Goal: Check status: Check status

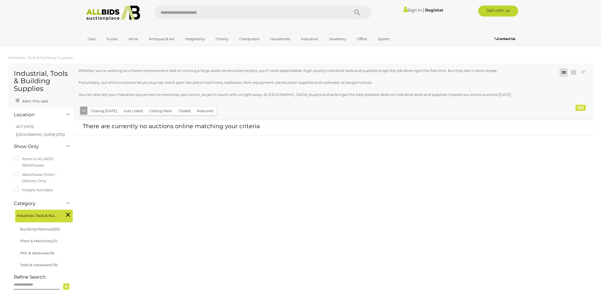
click at [410, 9] on link "Sign In" at bounding box center [412, 9] width 19 height 5
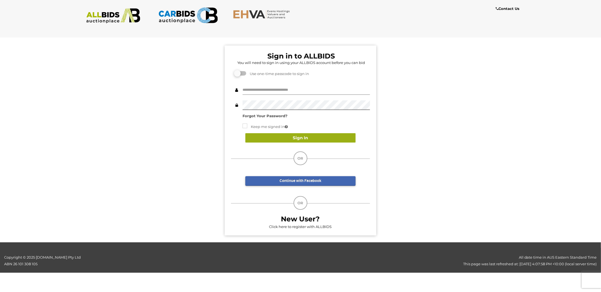
type input "*******"
click at [327, 138] on button "Sign In" at bounding box center [300, 138] width 110 height 10
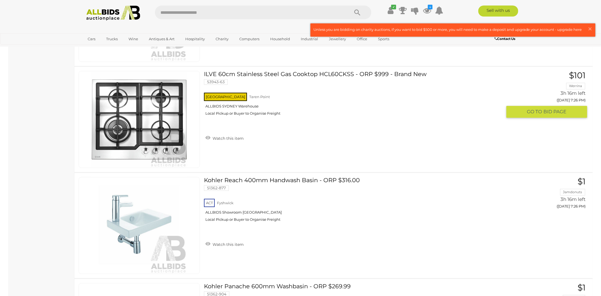
scroll to position [1571, 0]
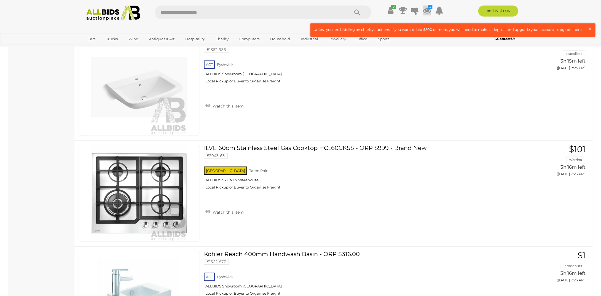
click at [427, 11] on icon at bounding box center [427, 11] width 8 height 10
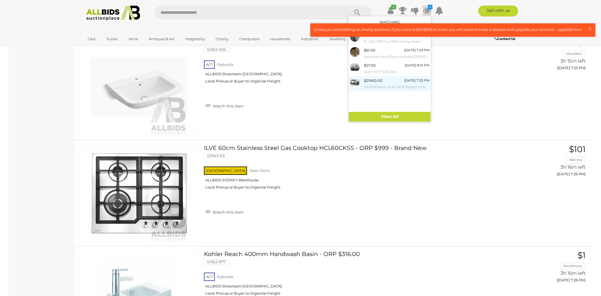
scroll to position [1488, 0]
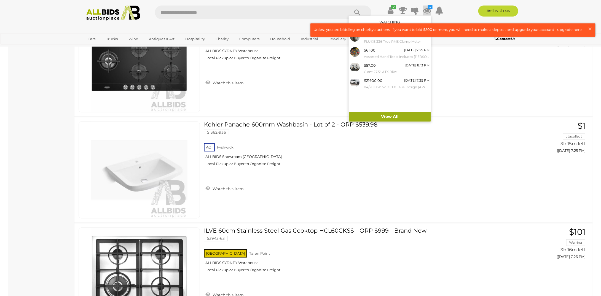
click at [387, 118] on link "View All" at bounding box center [390, 117] width 82 height 10
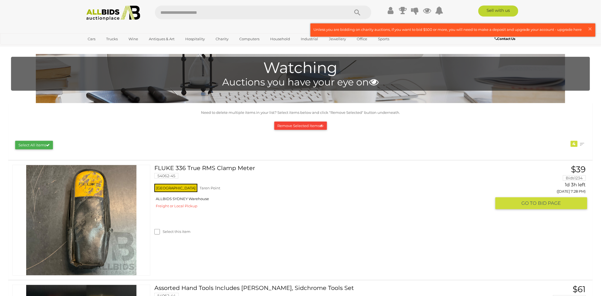
scroll to position [83, 0]
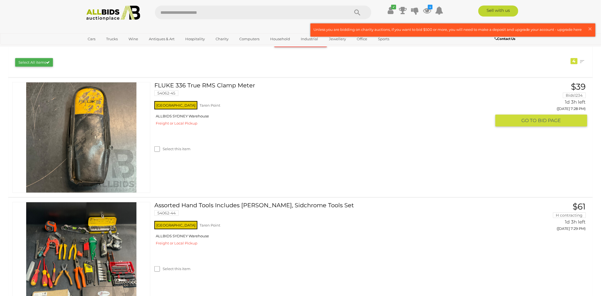
click at [219, 85] on link "FLUKE 336 True RMS Clamp Meter 54062-45" at bounding box center [324, 91] width 333 height 18
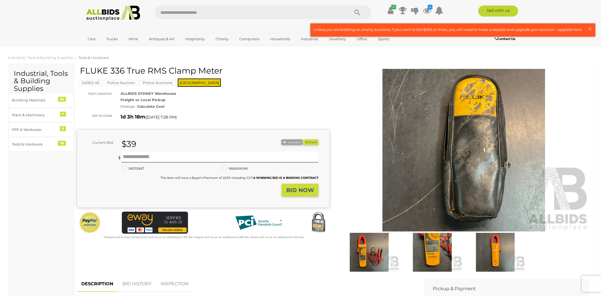
scroll to position [83, 0]
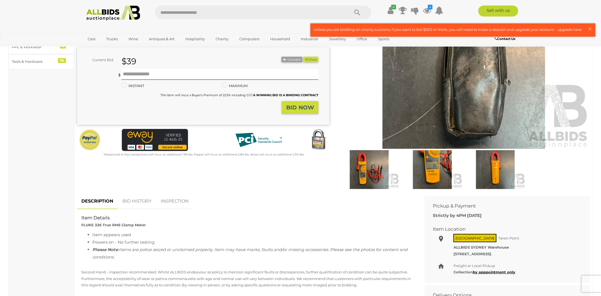
click at [365, 182] on img at bounding box center [369, 169] width 60 height 39
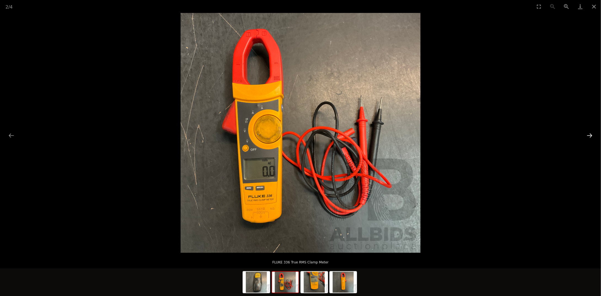
click at [588, 138] on button "Next slide" at bounding box center [590, 135] width 12 height 11
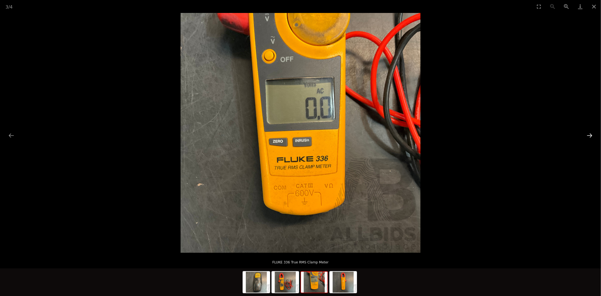
click at [588, 138] on button "Next slide" at bounding box center [590, 135] width 12 height 11
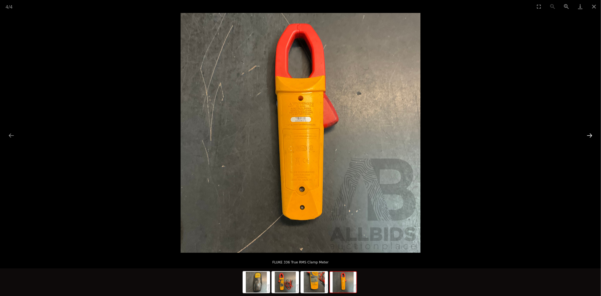
click at [587, 139] on button "Next slide" at bounding box center [590, 135] width 12 height 11
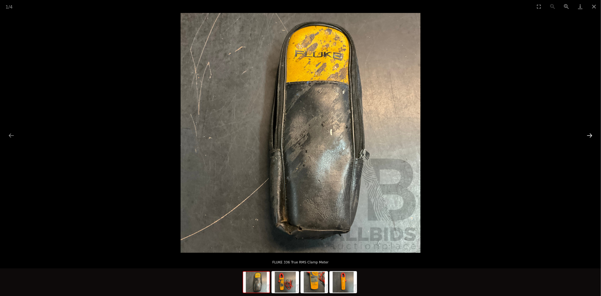
click at [586, 140] on button "Next slide" at bounding box center [590, 135] width 12 height 11
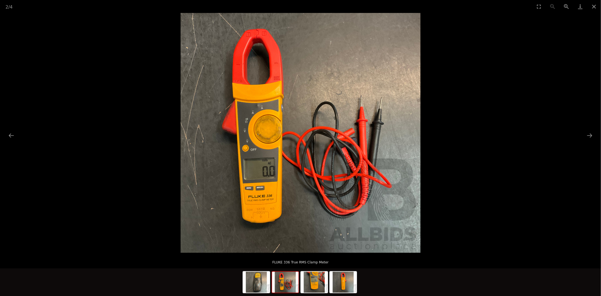
click at [585, 142] on picture at bounding box center [300, 133] width 601 height 240
click at [590, 138] on button "Next slide" at bounding box center [590, 135] width 12 height 11
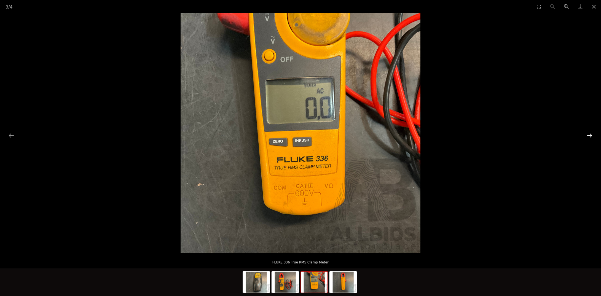
click at [585, 139] on button "Next slide" at bounding box center [590, 135] width 12 height 11
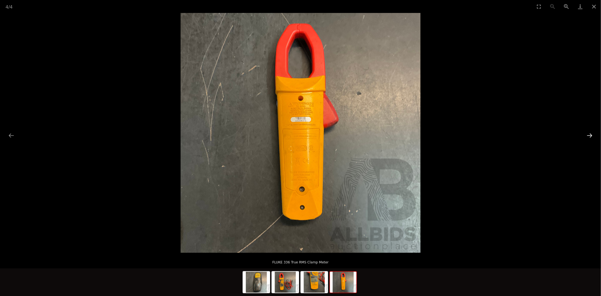
click at [585, 140] on button "Next slide" at bounding box center [590, 135] width 12 height 11
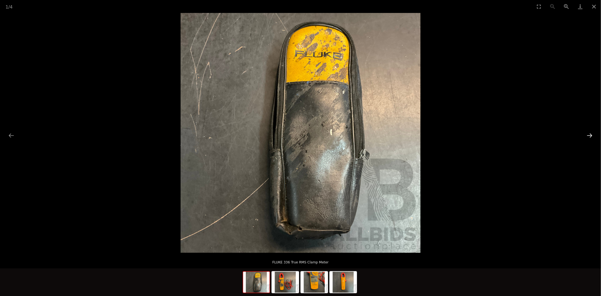
click at [585, 140] on button "Next slide" at bounding box center [590, 135] width 12 height 11
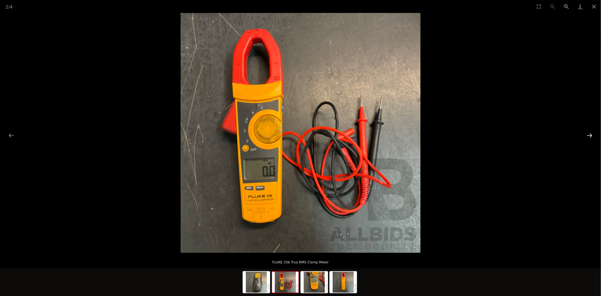
click at [585, 141] on button "Next slide" at bounding box center [590, 135] width 12 height 11
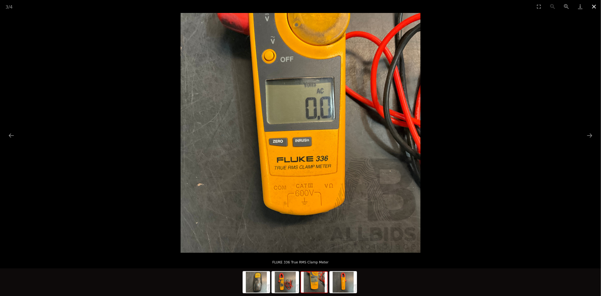
click at [595, 9] on button "Close gallery" at bounding box center [594, 6] width 14 height 13
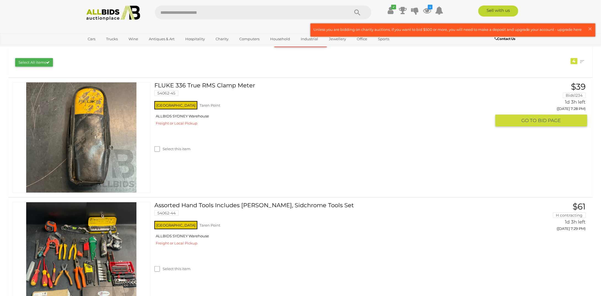
scroll to position [165, 0]
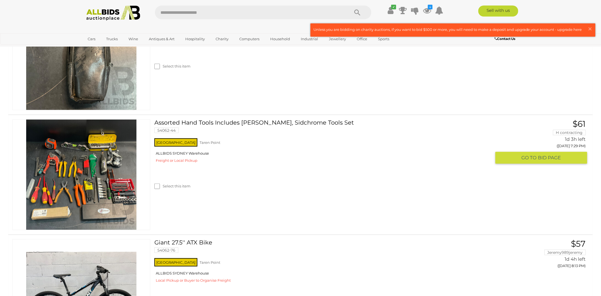
click at [185, 124] on link "Assorted Hand Tools Includes Stanely, Sidchrome Tools Set 54062-44" at bounding box center [324, 128] width 333 height 18
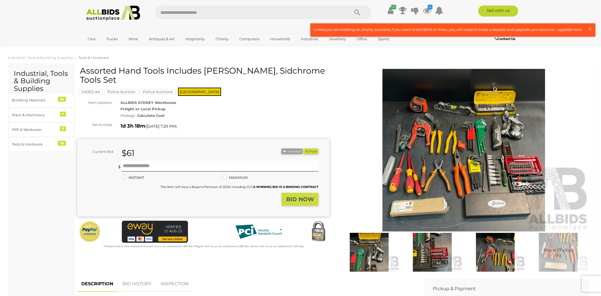
click at [482, 141] on img at bounding box center [464, 150] width 252 height 163
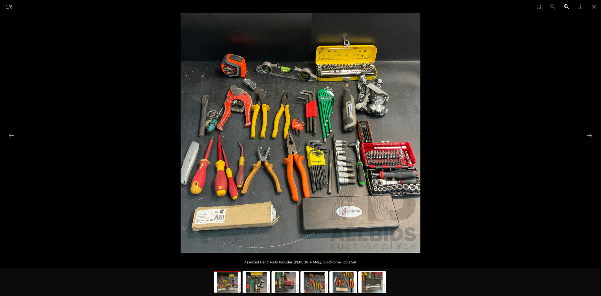
click at [566, 5] on button "Zoom in" at bounding box center [566, 6] width 14 height 13
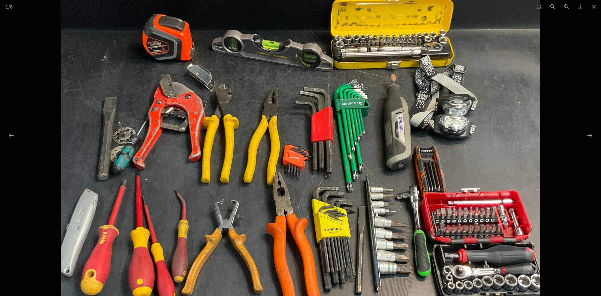
drag, startPoint x: 245, startPoint y: 82, endPoint x: 239, endPoint y: 129, distance: 47.5
click at [239, 129] on img at bounding box center [301, 173] width 480 height 480
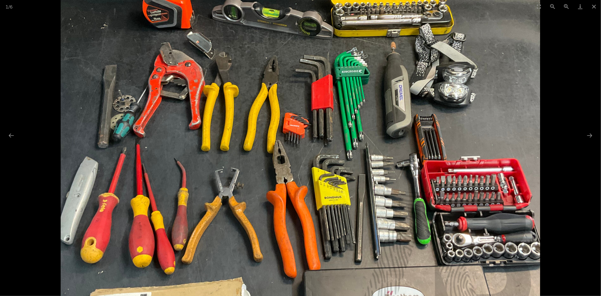
drag, startPoint x: 248, startPoint y: 188, endPoint x: 252, endPoint y: 148, distance: 40.7
click at [252, 148] on img at bounding box center [301, 141] width 480 height 480
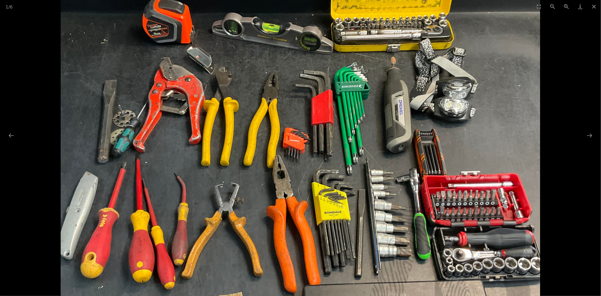
drag, startPoint x: 398, startPoint y: 184, endPoint x: 372, endPoint y: 200, distance: 30.2
click at [372, 200] on img at bounding box center [301, 156] width 480 height 480
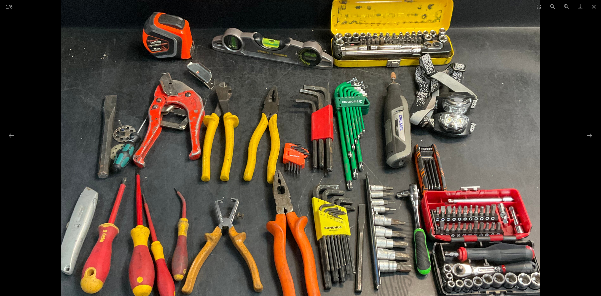
drag, startPoint x: 386, startPoint y: 156, endPoint x: 377, endPoint y: 171, distance: 17.5
click at [377, 171] on img at bounding box center [301, 171] width 480 height 480
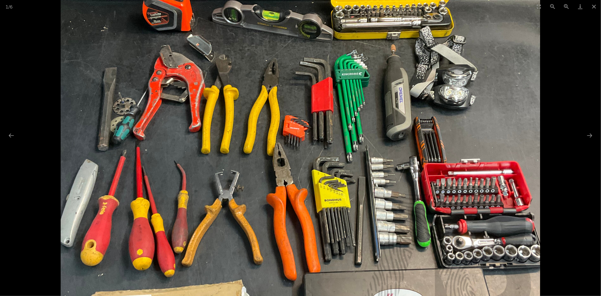
drag, startPoint x: 487, startPoint y: 168, endPoint x: 469, endPoint y: 91, distance: 78.5
click at [469, 92] on img at bounding box center [301, 143] width 480 height 480
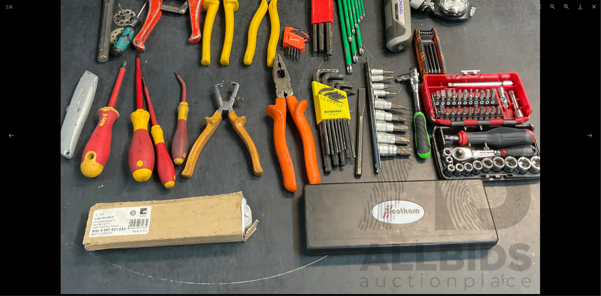
drag, startPoint x: 420, startPoint y: 224, endPoint x: 413, endPoint y: 188, distance: 37.2
click at [413, 188] on img at bounding box center [301, 55] width 480 height 480
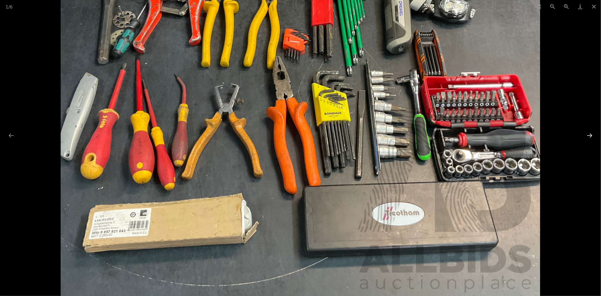
click at [589, 137] on button "Next slide" at bounding box center [590, 135] width 12 height 11
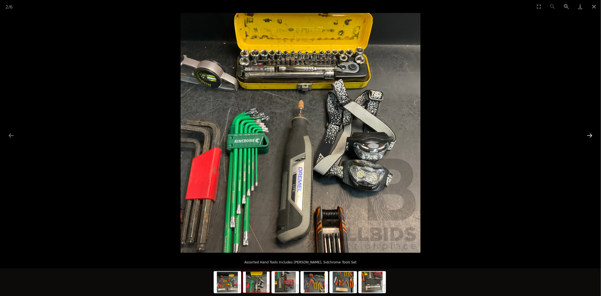
click at [589, 135] on button "Next slide" at bounding box center [590, 135] width 12 height 11
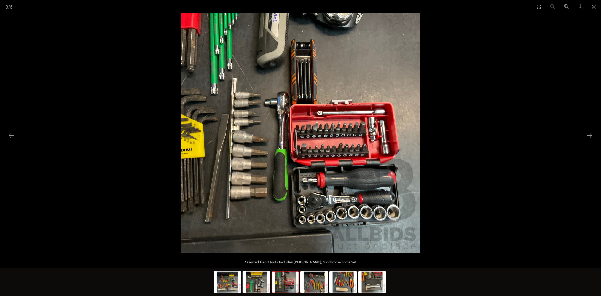
click at [582, 136] on picture at bounding box center [300, 133] width 601 height 240
drag, startPoint x: 580, startPoint y: 136, endPoint x: 589, endPoint y: 135, distance: 8.8
click at [589, 135] on button "Next slide" at bounding box center [590, 135] width 12 height 11
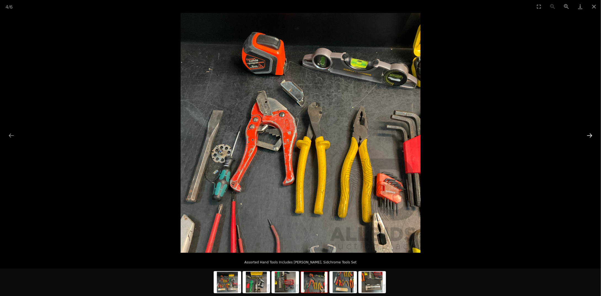
click at [588, 135] on button "Next slide" at bounding box center [590, 135] width 12 height 11
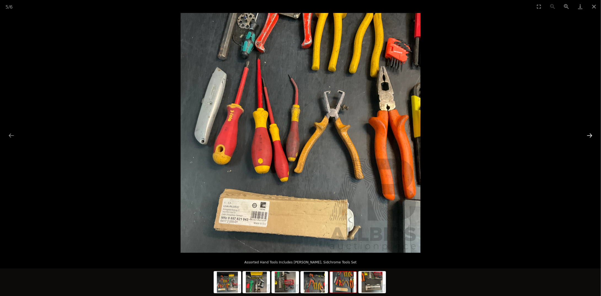
click at [585, 136] on button "Next slide" at bounding box center [590, 135] width 12 height 11
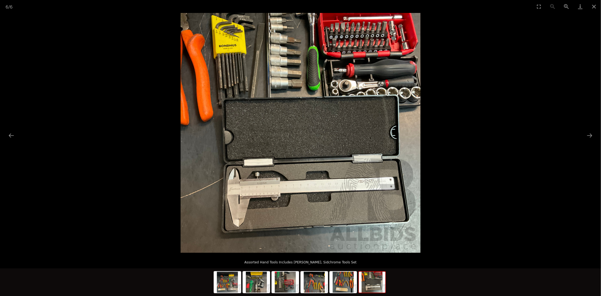
drag, startPoint x: 583, startPoint y: 137, endPoint x: 579, endPoint y: 139, distance: 4.5
click at [579, 139] on picture at bounding box center [300, 133] width 601 height 240
click at [591, 135] on button "Next slide" at bounding box center [590, 135] width 12 height 11
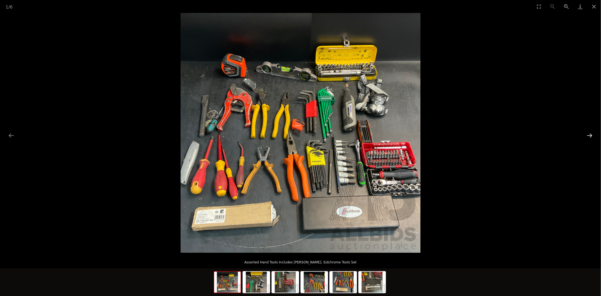
drag, startPoint x: 589, startPoint y: 135, endPoint x: 586, endPoint y: 136, distance: 3.0
click at [586, 136] on button "Next slide" at bounding box center [590, 135] width 12 height 11
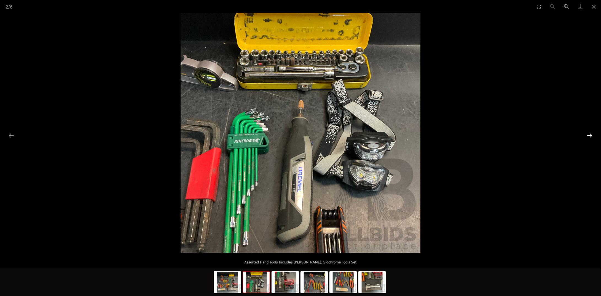
click at [586, 136] on button "Next slide" at bounding box center [590, 135] width 12 height 11
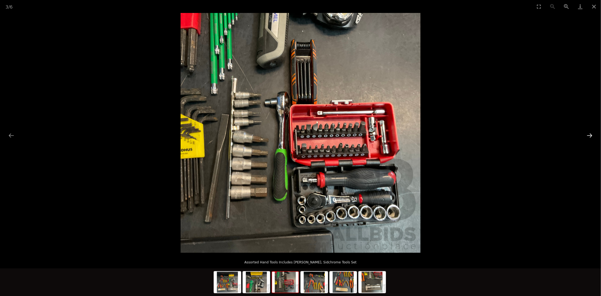
click at [586, 136] on button "Next slide" at bounding box center [590, 135] width 12 height 11
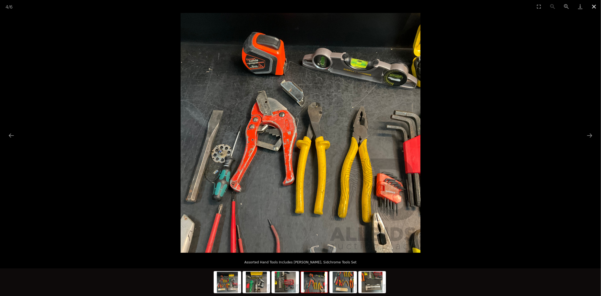
drag, startPoint x: 593, startPoint y: 7, endPoint x: 589, endPoint y: 11, distance: 6.0
click at [593, 7] on button "Close gallery" at bounding box center [594, 6] width 14 height 13
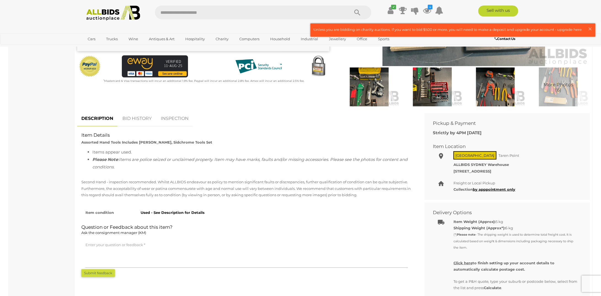
scroll to position [83, 0]
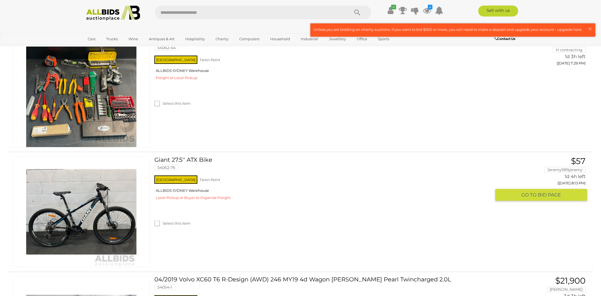
scroll to position [331, 0]
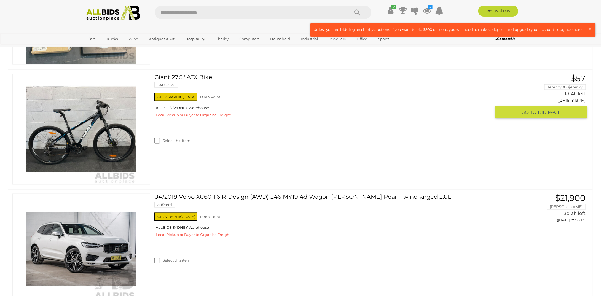
click at [169, 79] on link "Giant 27.5'' ATX Bike 54062-76" at bounding box center [324, 83] width 333 height 18
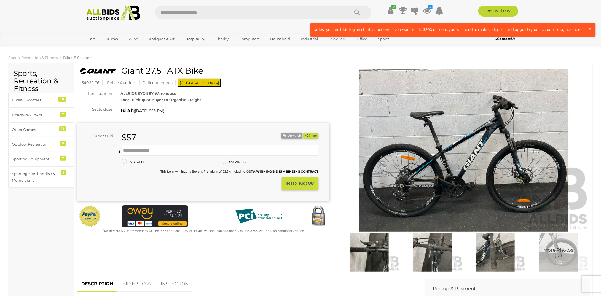
click at [443, 139] on img at bounding box center [464, 150] width 252 height 163
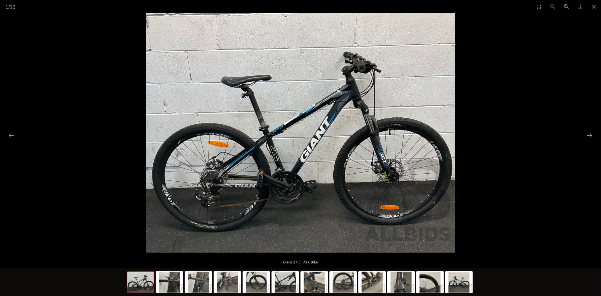
click at [583, 139] on div at bounding box center [300, 133] width 601 height 240
click at [589, 136] on button "Next slide" at bounding box center [590, 135] width 12 height 11
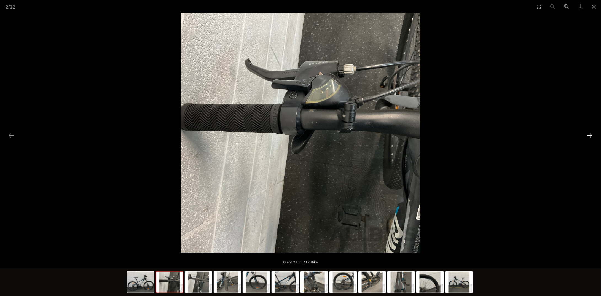
click at [588, 136] on button "Next slide" at bounding box center [590, 135] width 12 height 11
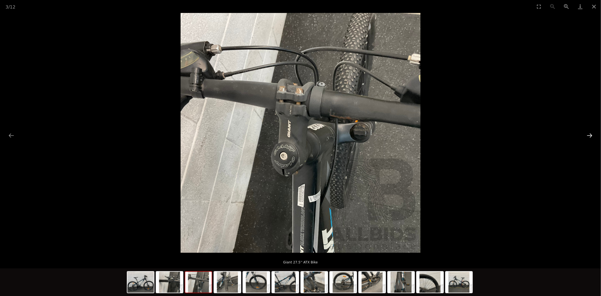
click at [588, 136] on button "Next slide" at bounding box center [590, 135] width 12 height 11
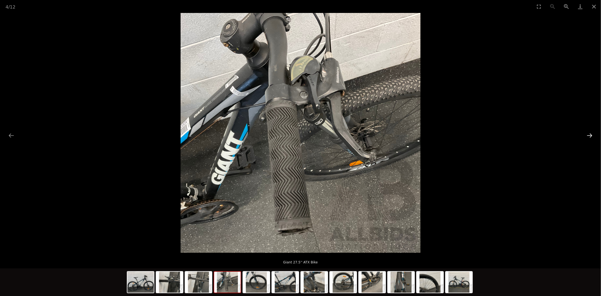
click at [586, 138] on button "Next slide" at bounding box center [590, 135] width 12 height 11
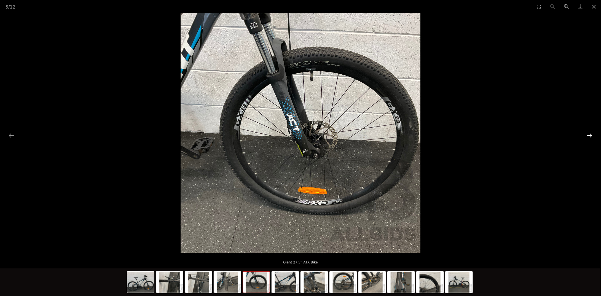
click at [584, 138] on button "Next slide" at bounding box center [590, 135] width 12 height 11
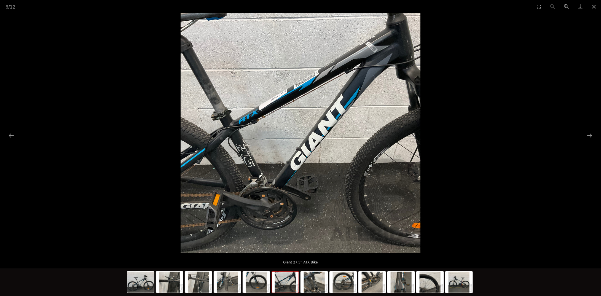
click at [583, 139] on div at bounding box center [300, 133] width 601 height 240
click at [589, 136] on button "Next slide" at bounding box center [590, 135] width 12 height 11
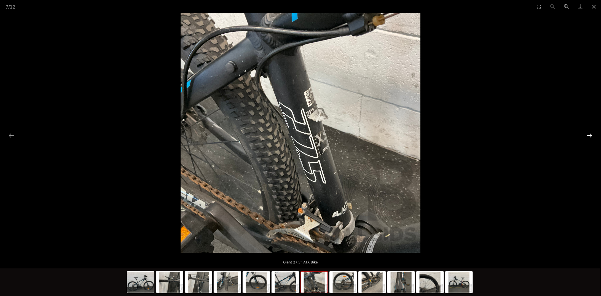
click at [589, 136] on button "Next slide" at bounding box center [590, 135] width 12 height 11
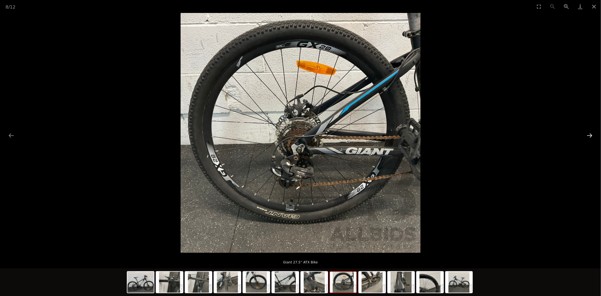
click at [588, 137] on button "Next slide" at bounding box center [590, 135] width 12 height 11
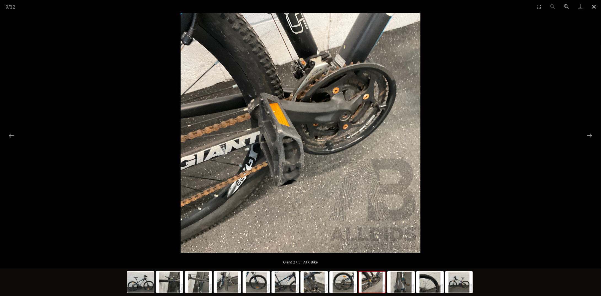
click at [596, 7] on button "Close gallery" at bounding box center [594, 6] width 14 height 13
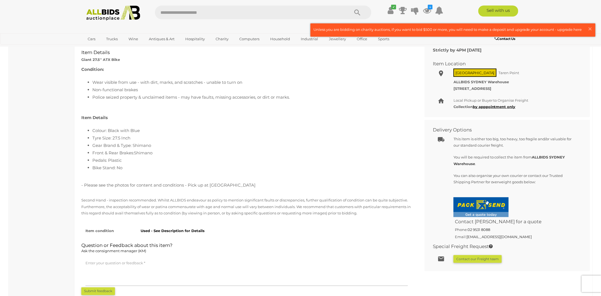
scroll to position [165, 0]
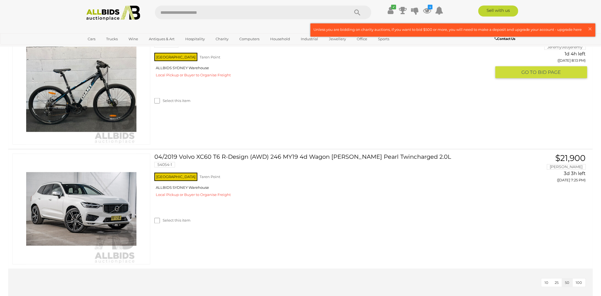
scroll to position [331, 0]
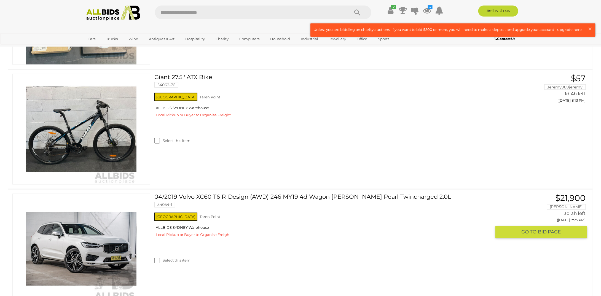
click at [292, 197] on link "04/2019 Volvo XC60 T6 R-Design (AWD) 246 MY19 4d Wagon Crystal White Pearl Twin…" at bounding box center [324, 203] width 333 height 18
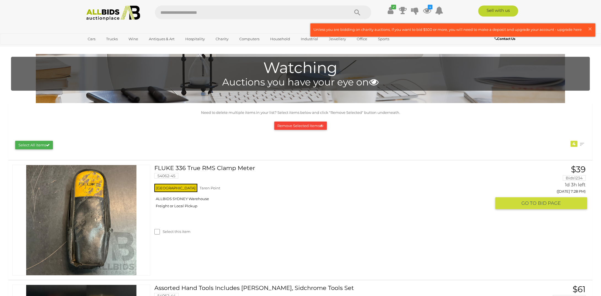
click at [181, 167] on link "FLUKE 336 True RMS Clamp Meter 54062-45" at bounding box center [324, 174] width 333 height 18
click at [115, 181] on link at bounding box center [81, 220] width 138 height 111
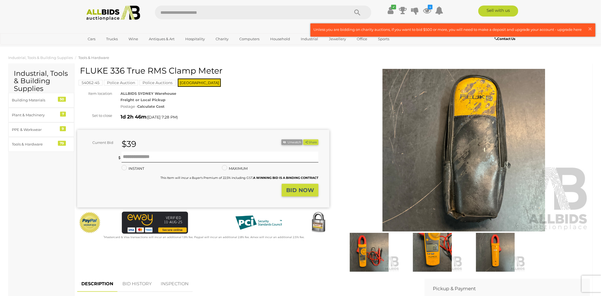
drag, startPoint x: 225, startPoint y: 71, endPoint x: 81, endPoint y: 68, distance: 144.7
click at [80, 68] on h1 "FLUKE 336 True RMS Clamp Meter" at bounding box center [204, 70] width 248 height 9
click at [230, 98] on div "ALLBIDS SYDNEY Warehouse Freight or Local Pickup Postage - Calculate Cost" at bounding box center [224, 99] width 217 height 19
